Goal: Information Seeking & Learning: Learn about a topic

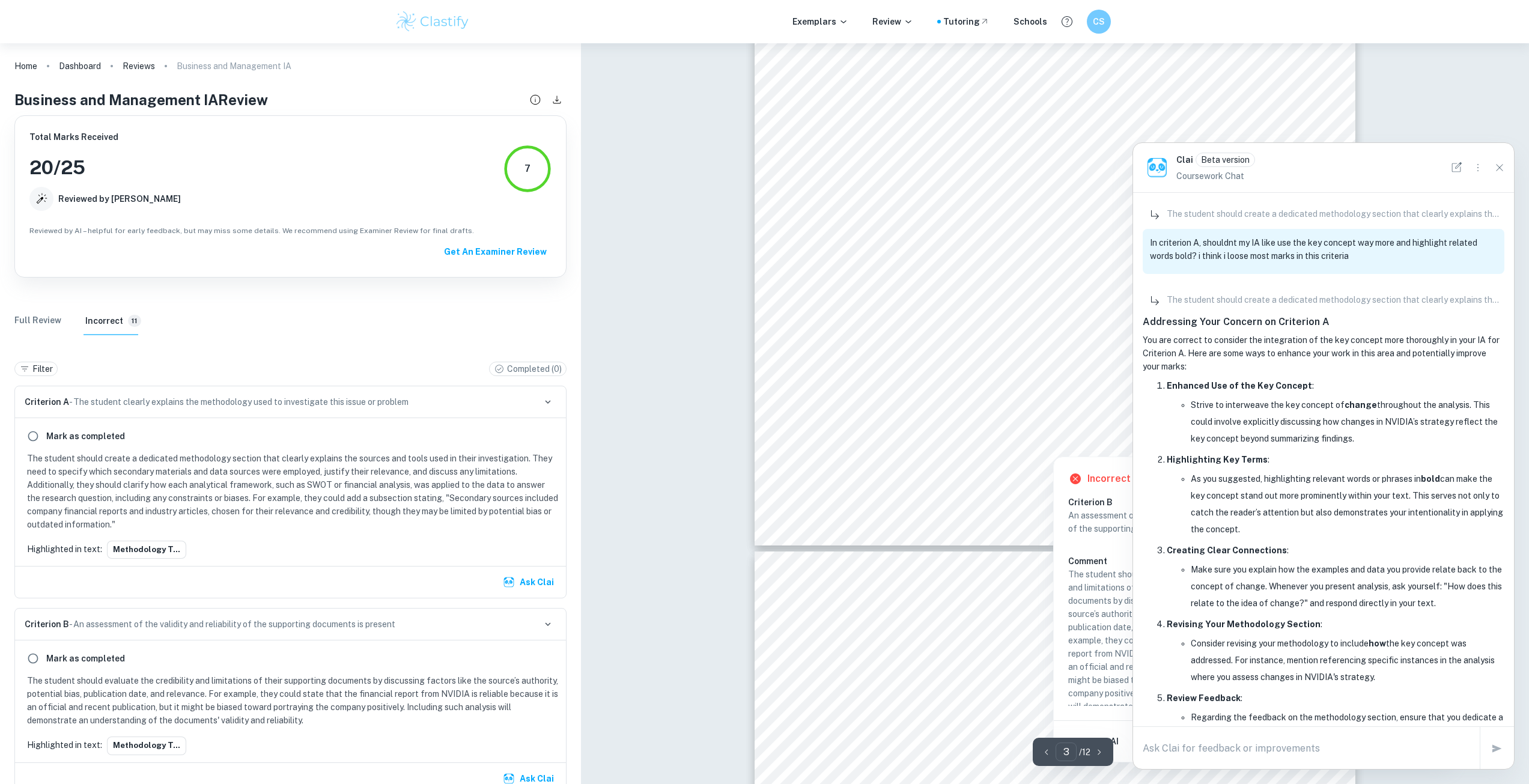
scroll to position [3294, 0]
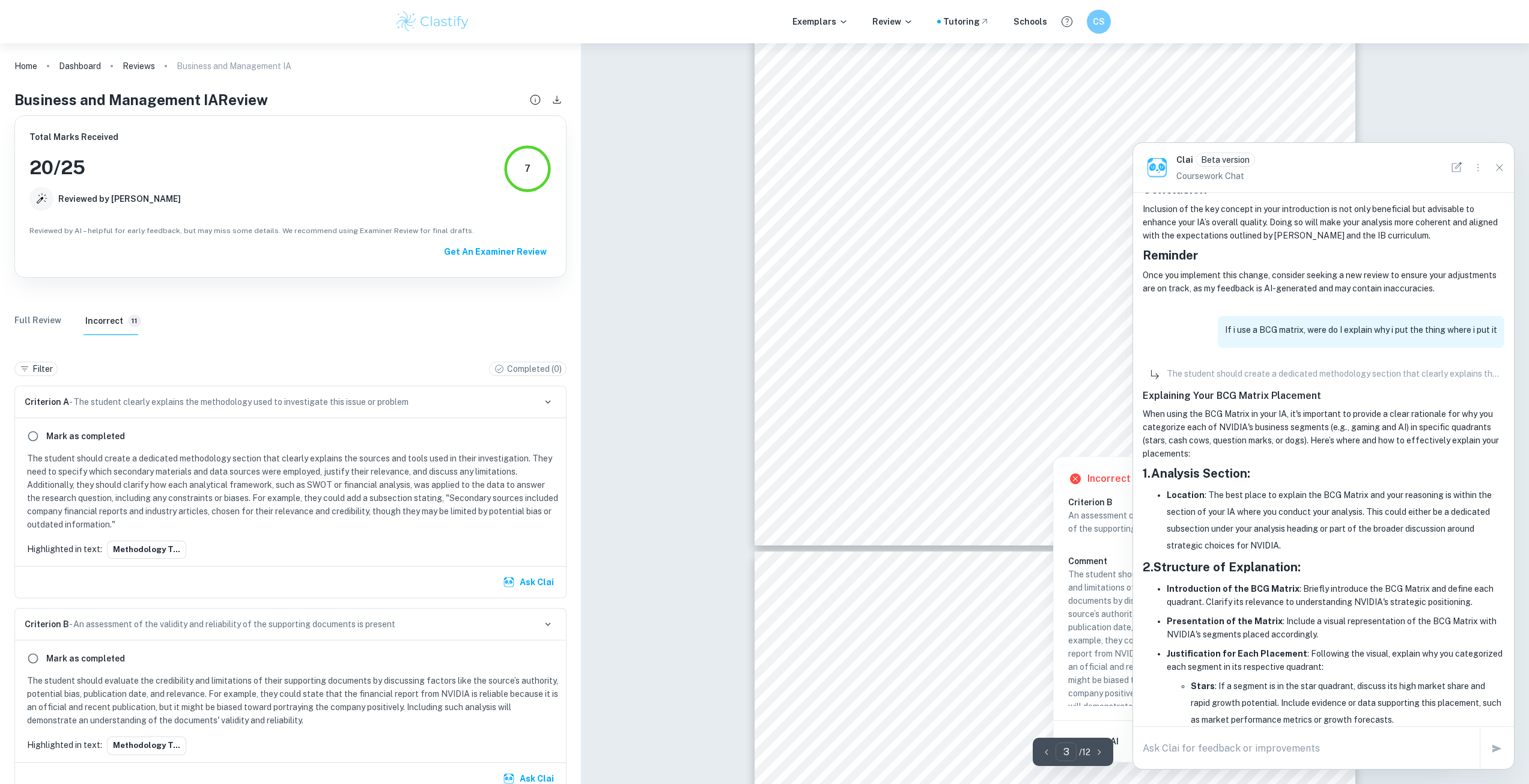
click at [1324, 746] on textarea at bounding box center [1306, 748] width 327 height 14
type textarea "what are good synonyms for change that i could inplement in this ia"
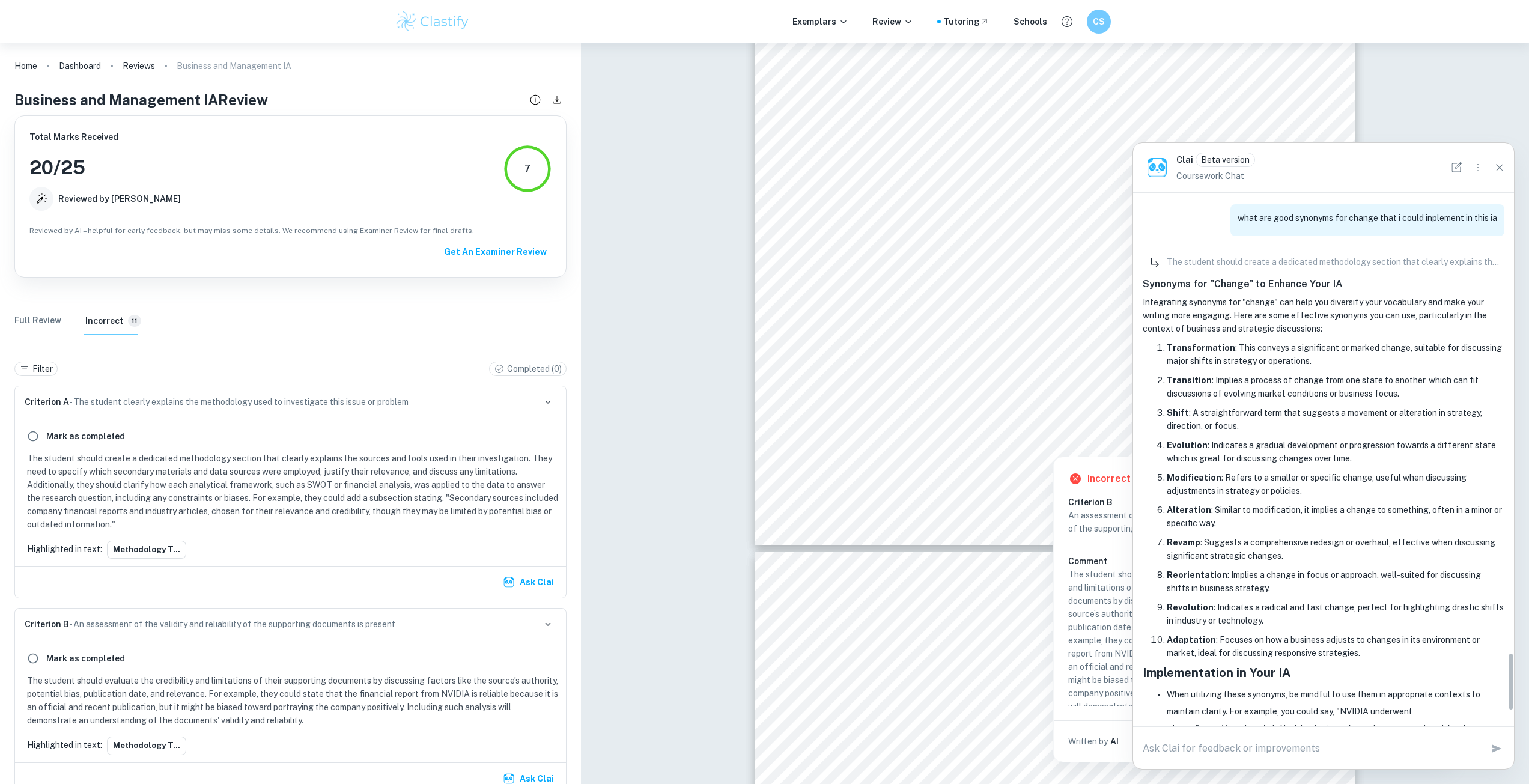
scroll to position [4124, 0]
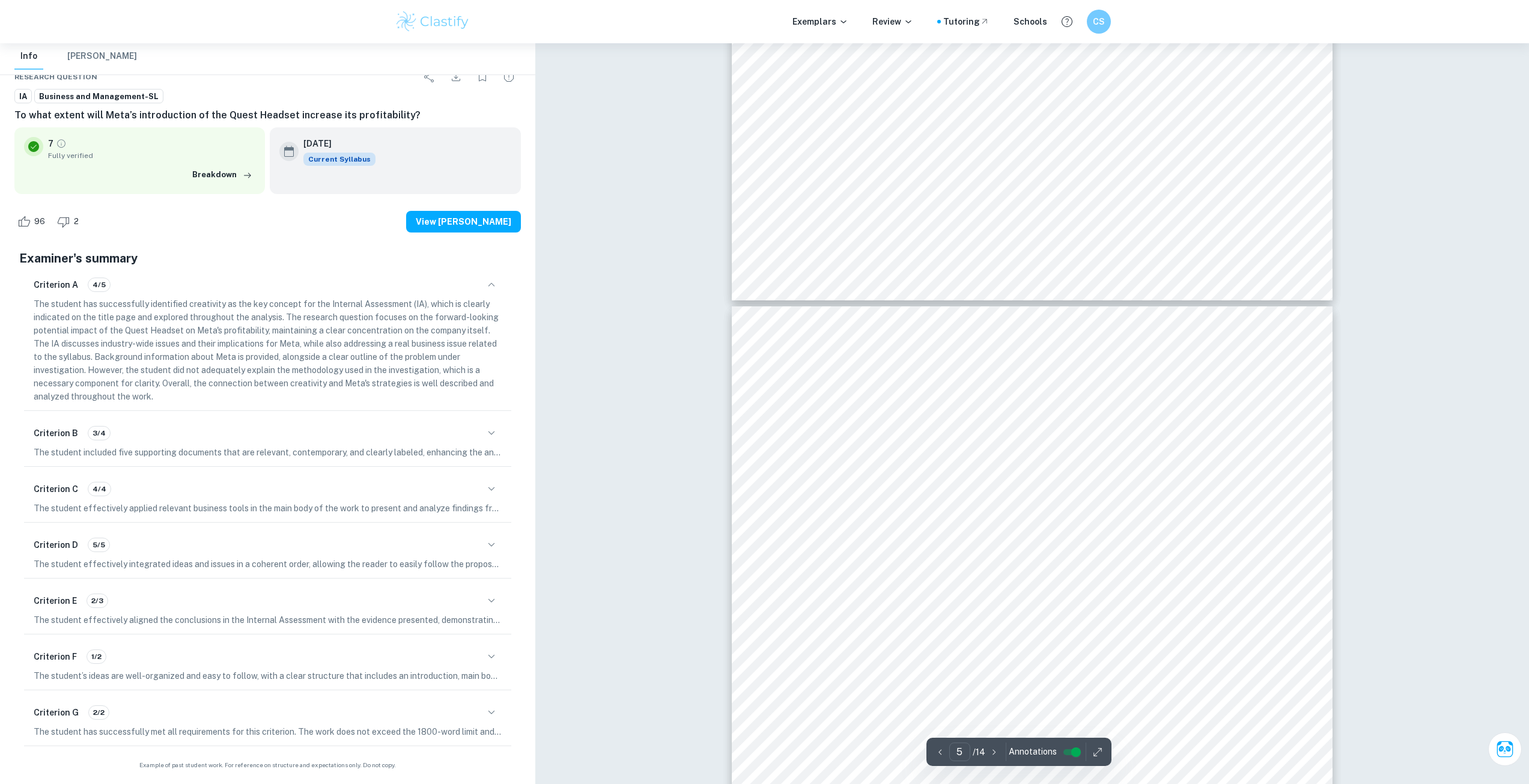
scroll to position [3363, 0]
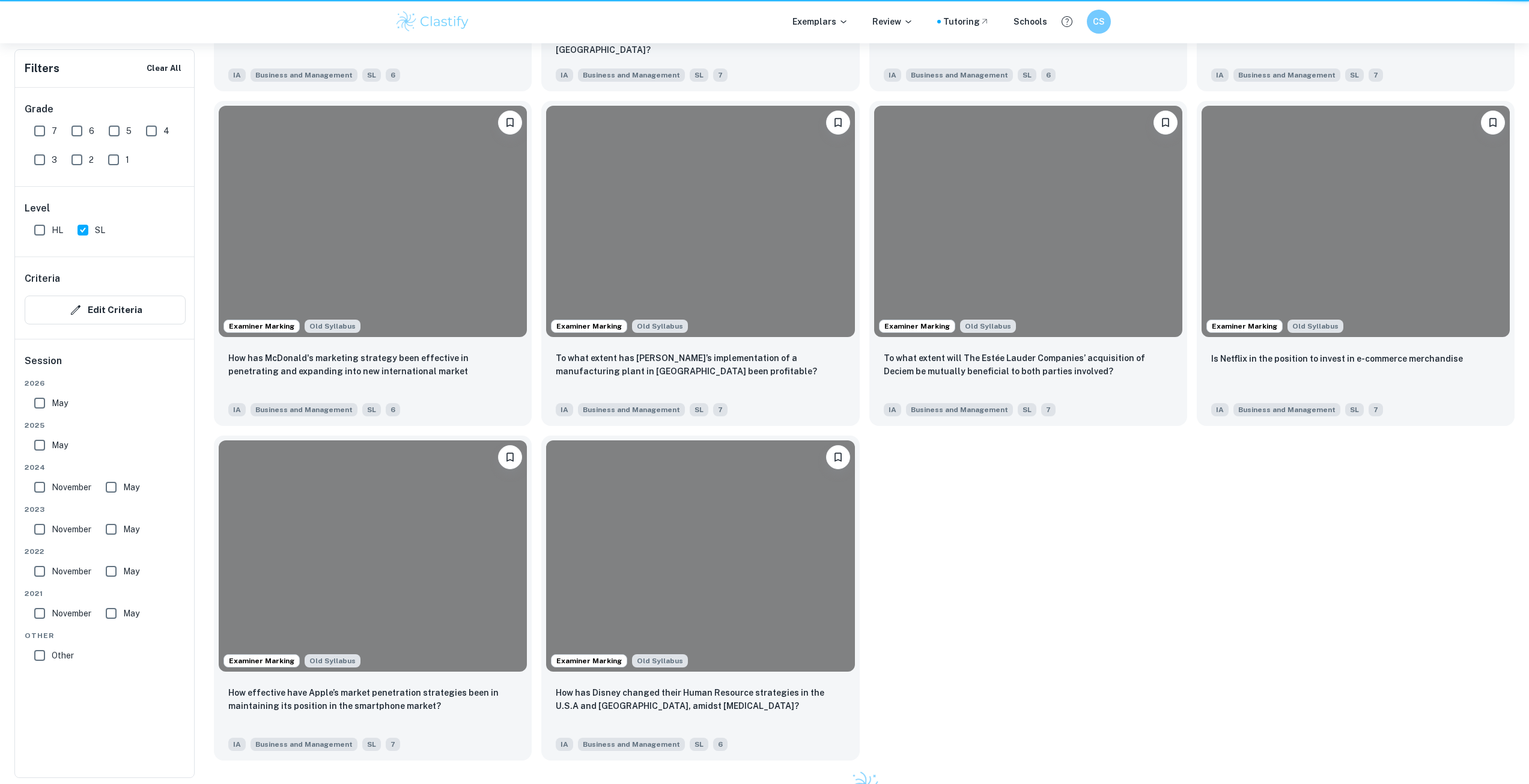
scroll to position [300, 0]
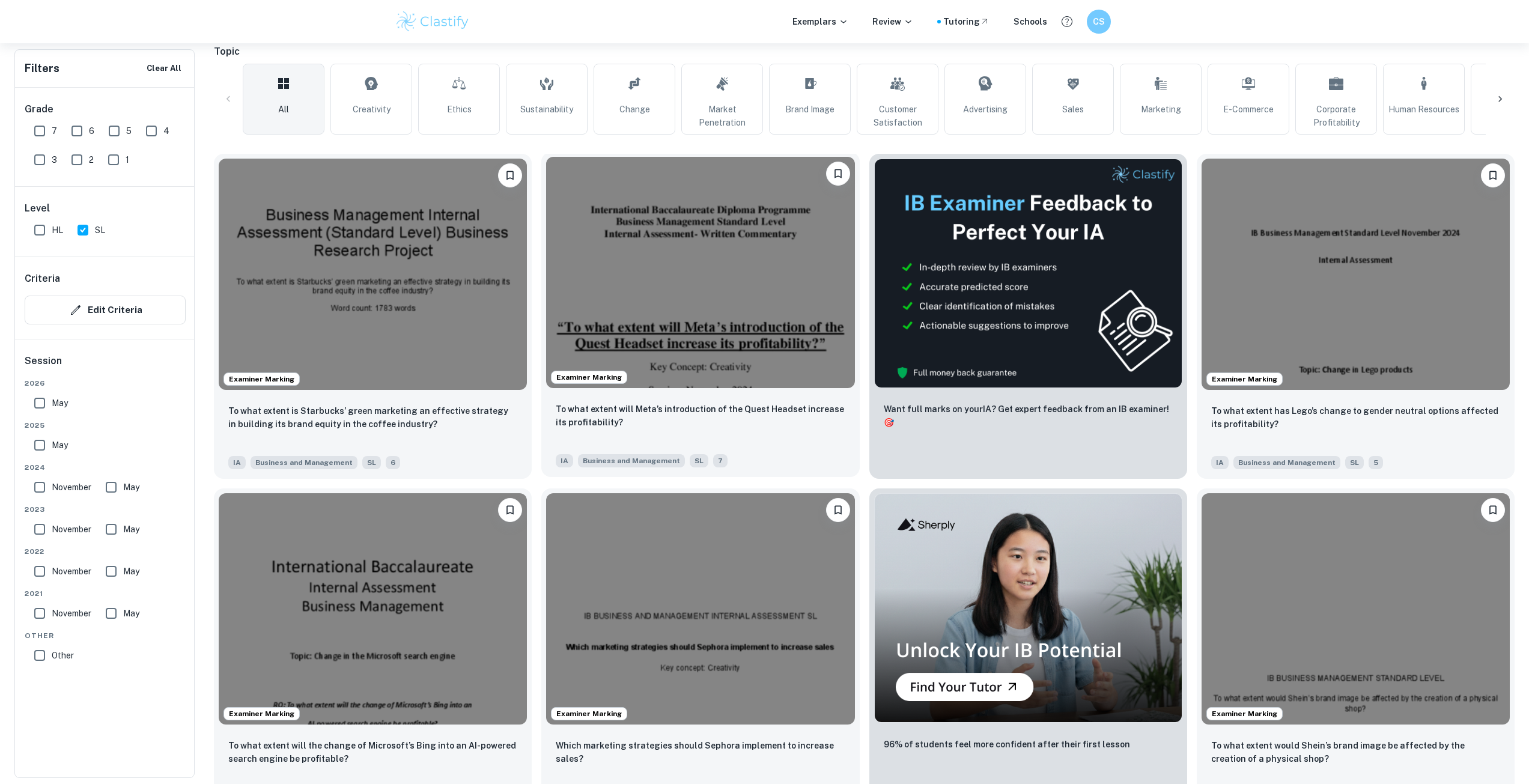
click at [734, 275] on img at bounding box center [700, 272] width 308 height 231
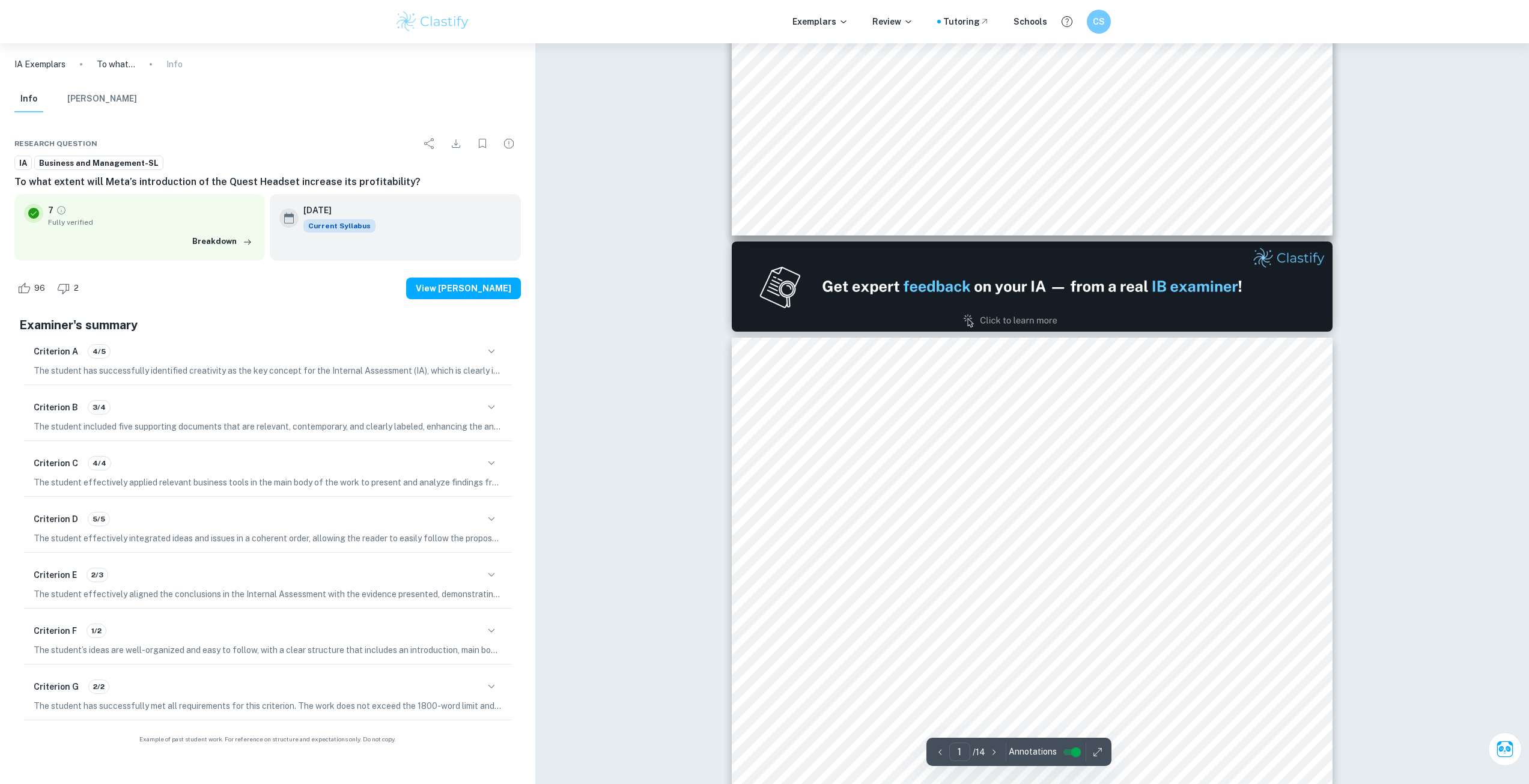
type input "2"
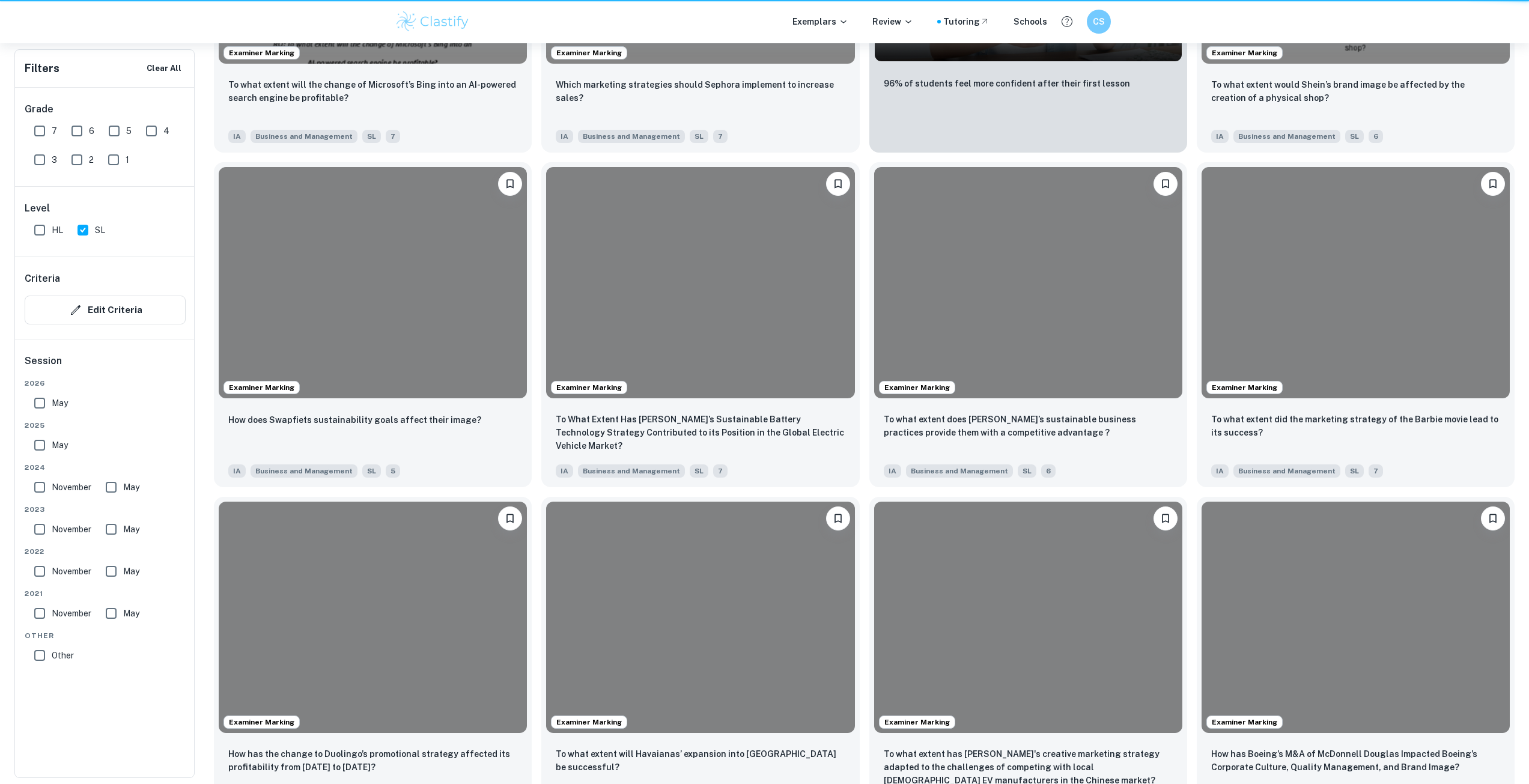
scroll to position [300, 0]
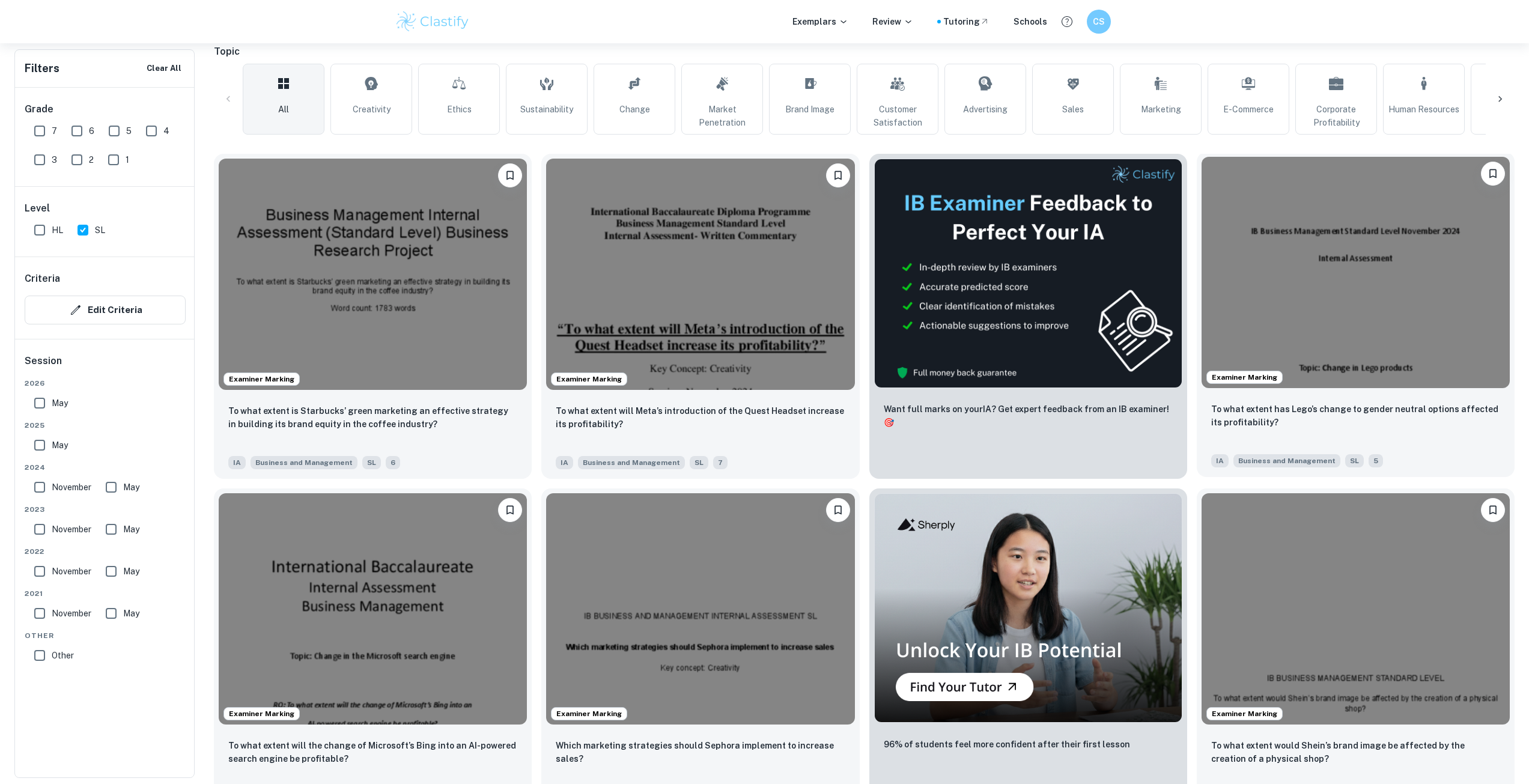
click at [1310, 309] on img at bounding box center [1355, 272] width 308 height 231
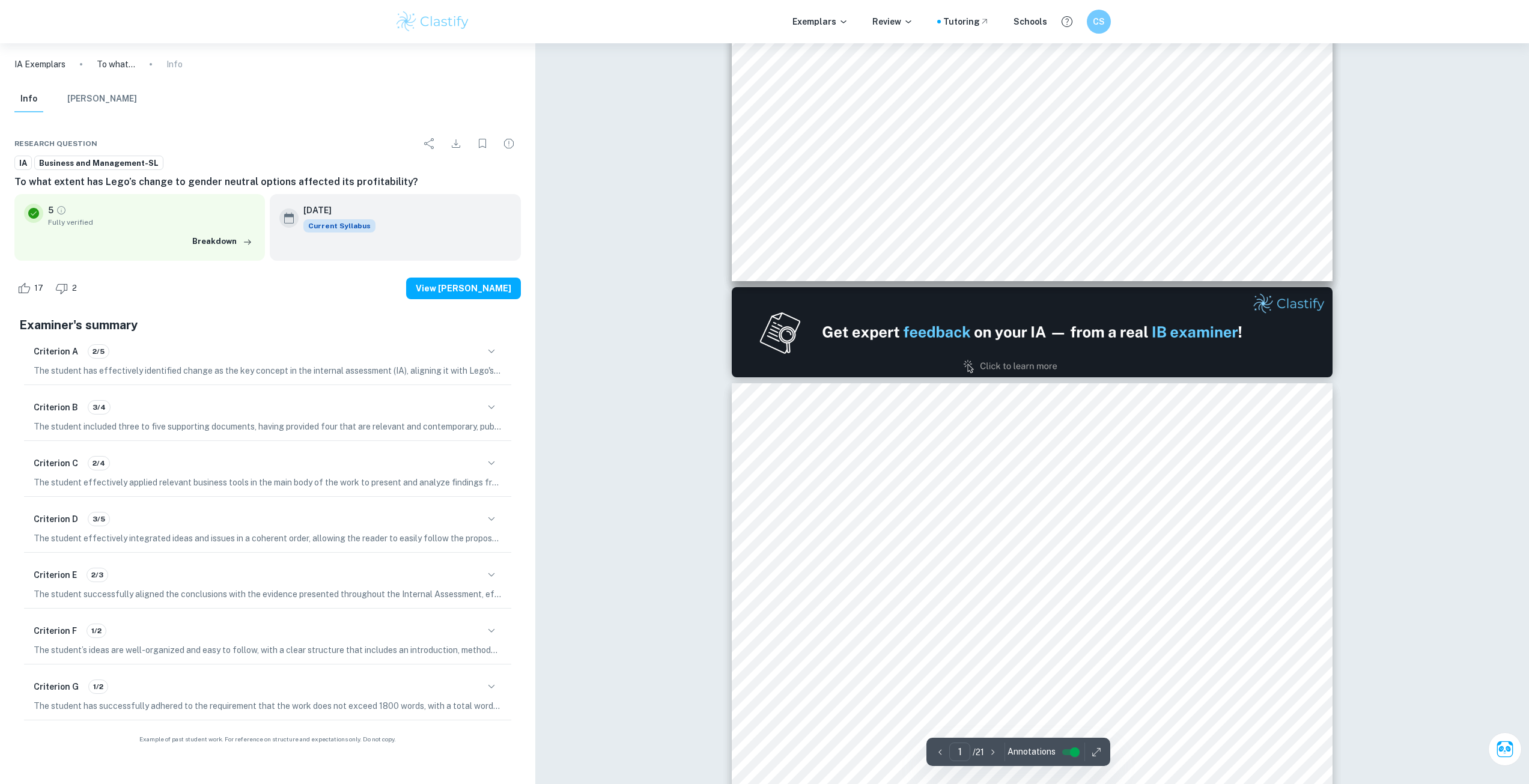
type input "2"
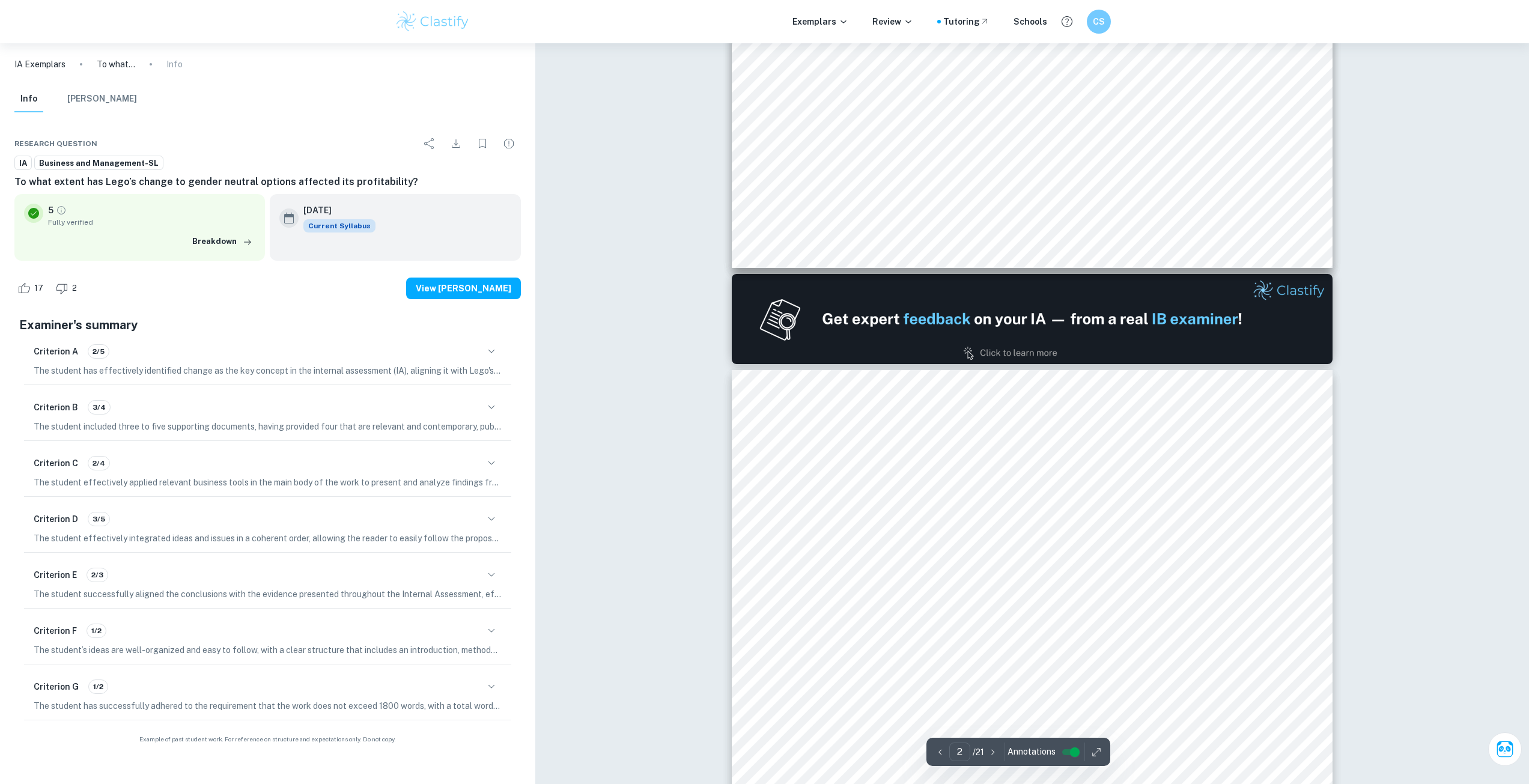
scroll to position [781, 0]
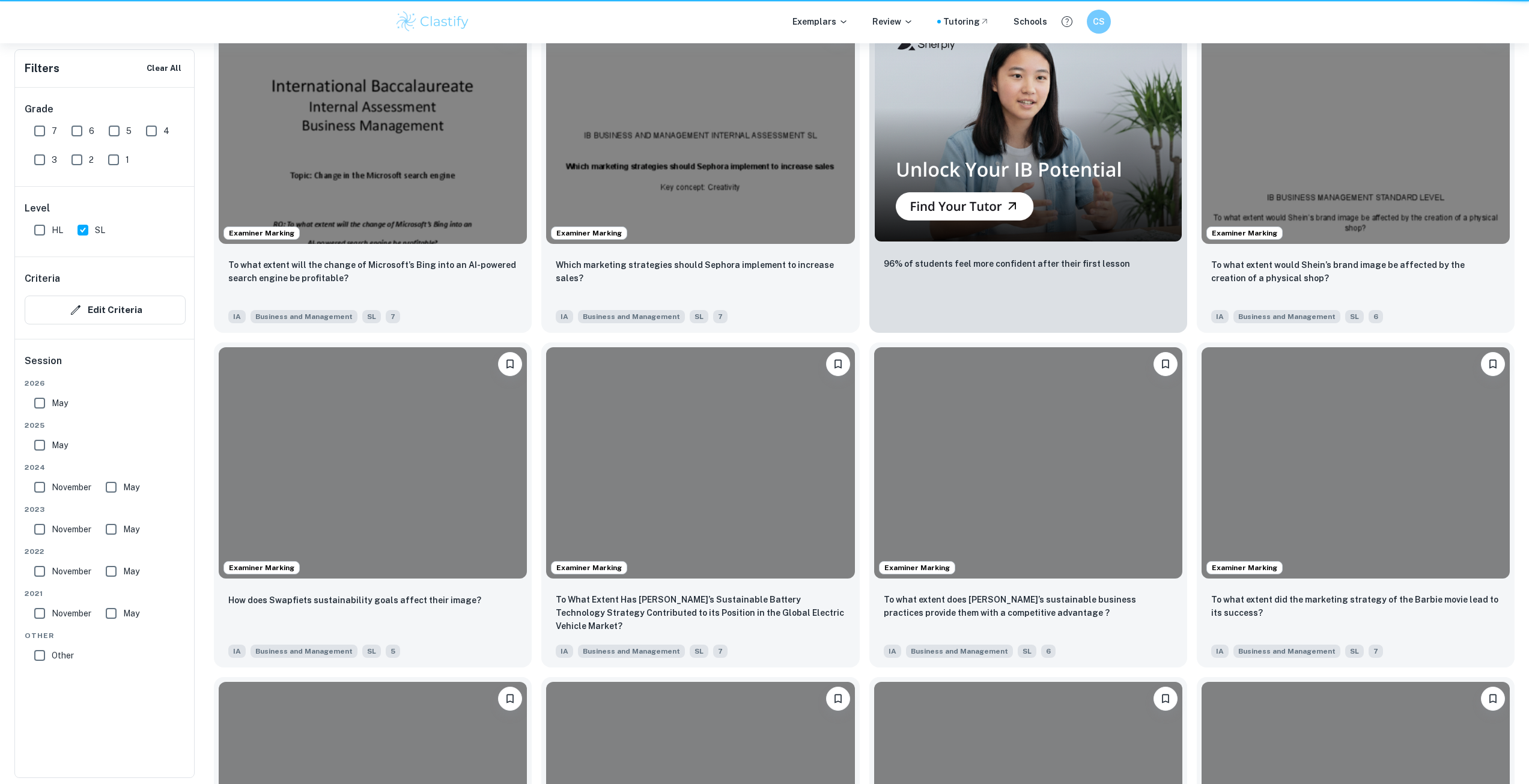
scroll to position [300, 0]
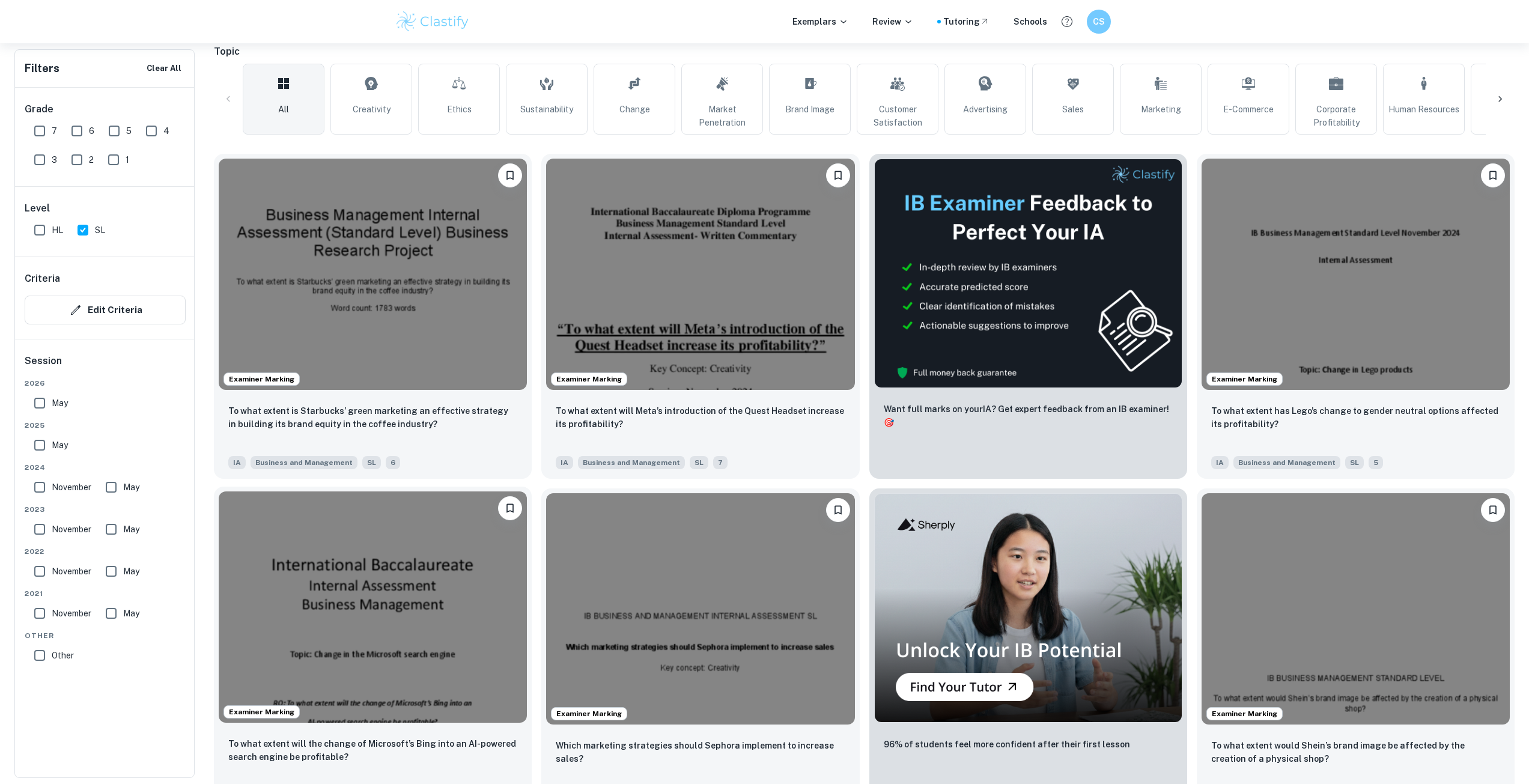
click at [414, 579] on img at bounding box center [372, 607] width 308 height 231
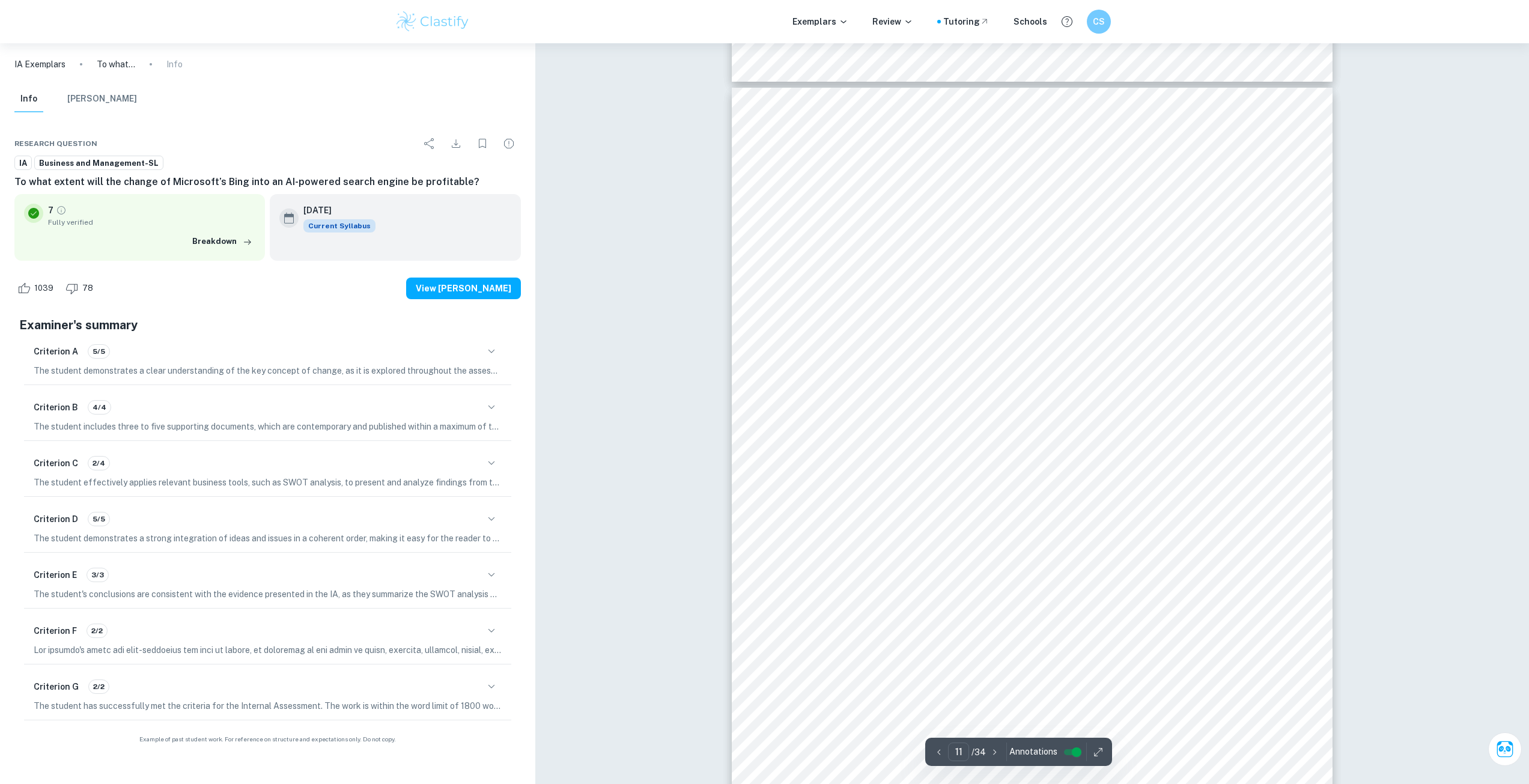
scroll to position [8948, 0]
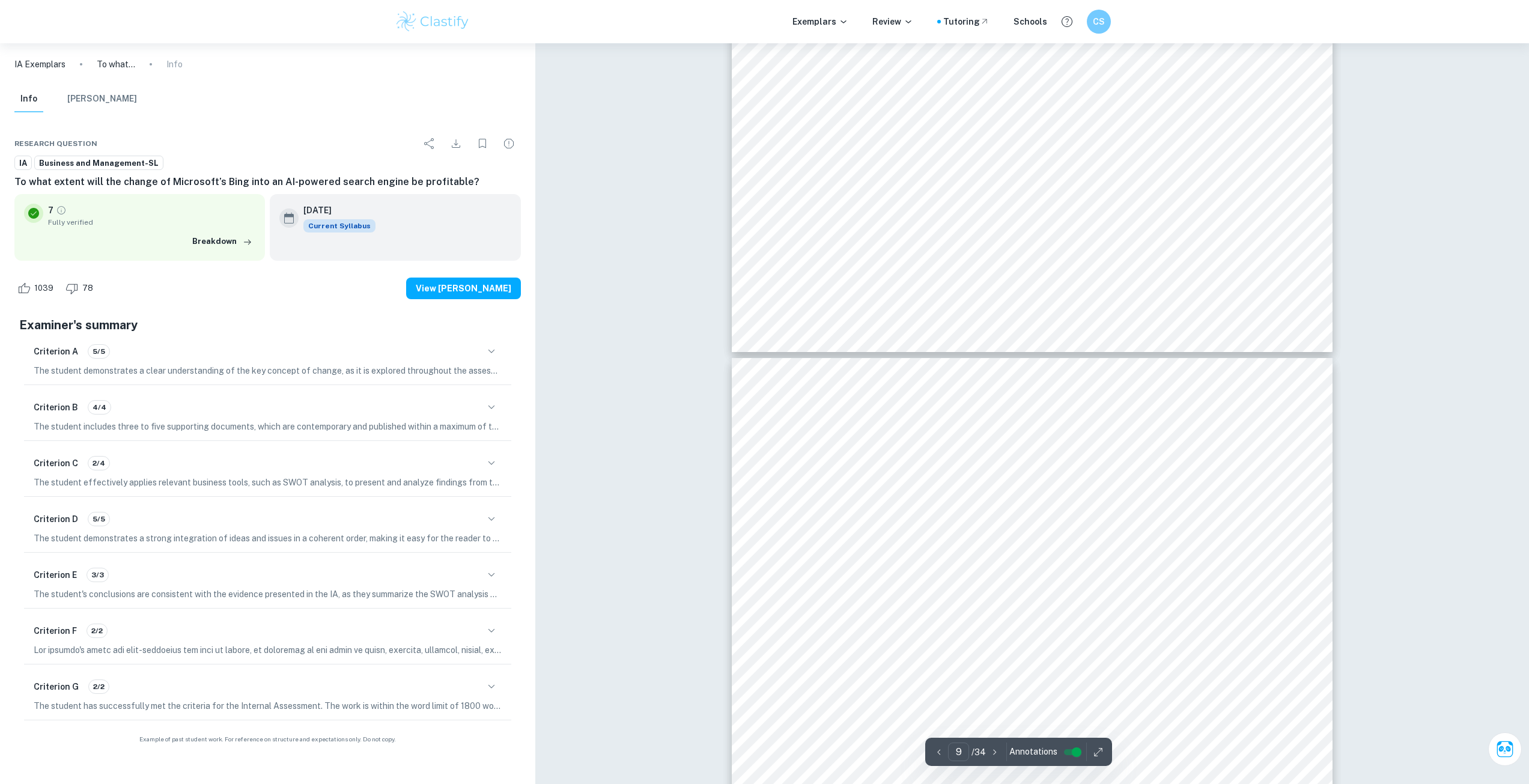
type input "10"
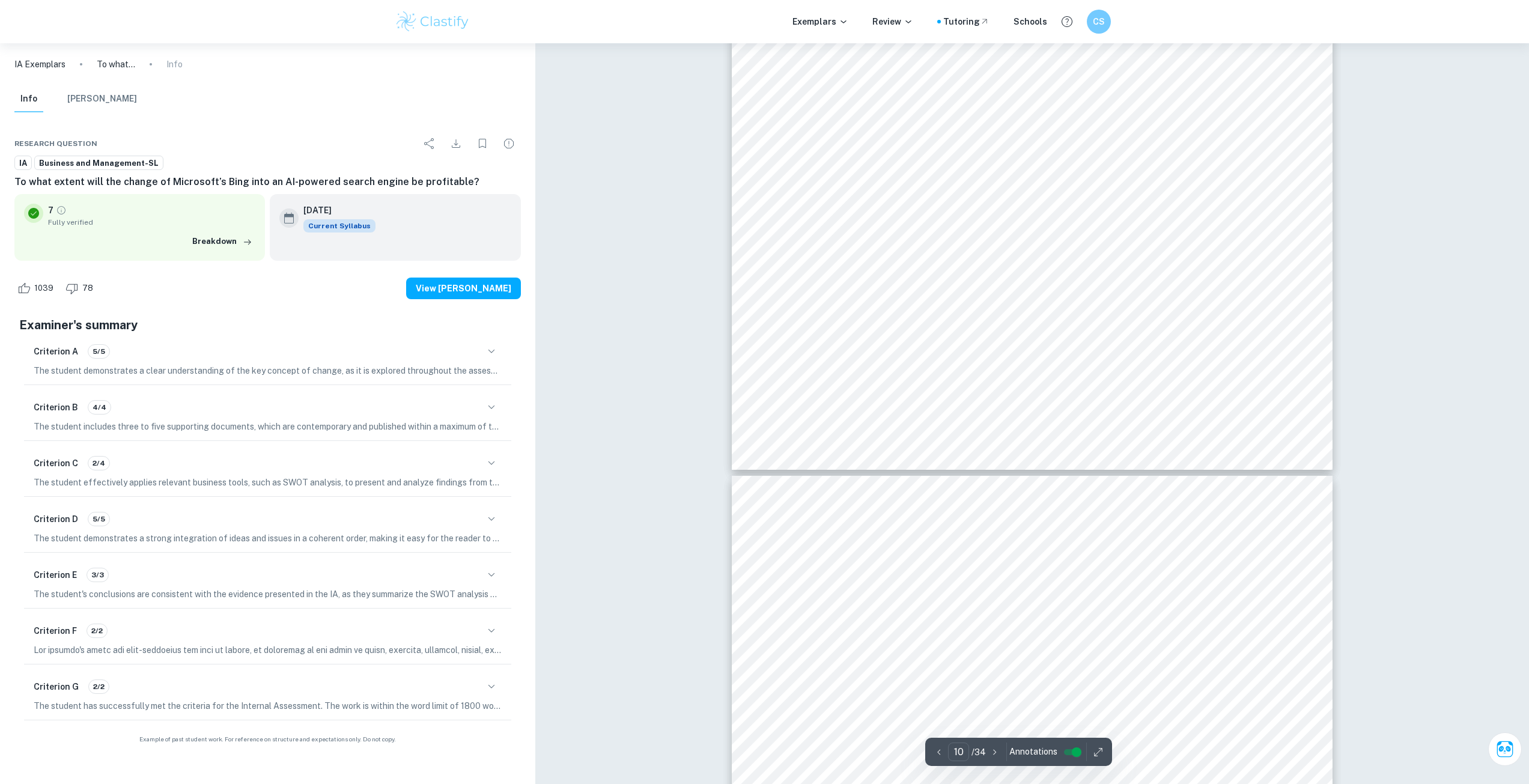
scroll to position [8228, 0]
